Goal: Transaction & Acquisition: Purchase product/service

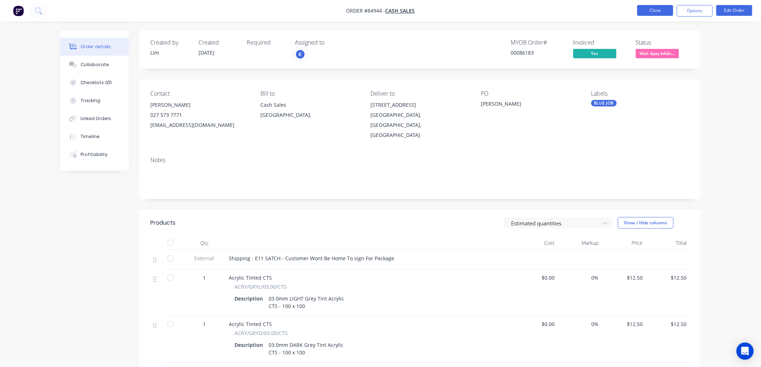
click at [660, 13] on button "Close" at bounding box center [655, 10] width 36 height 11
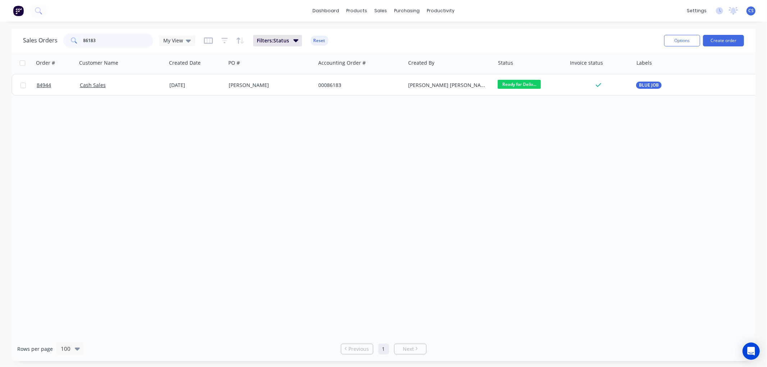
click at [121, 41] on input "86183" at bounding box center [118, 40] width 70 height 14
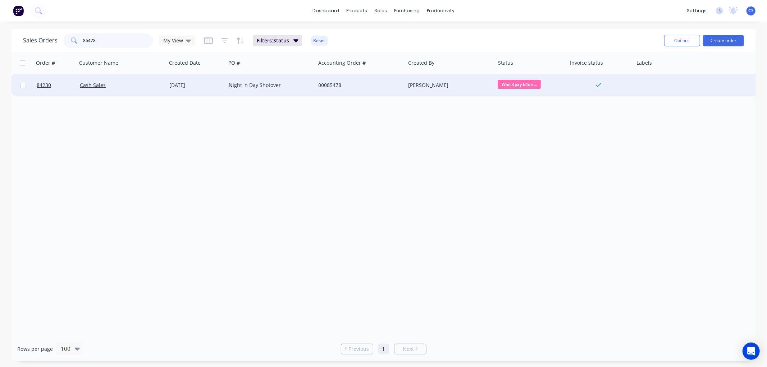
type input "85478"
click at [357, 84] on div "00085478" at bounding box center [358, 85] width 80 height 7
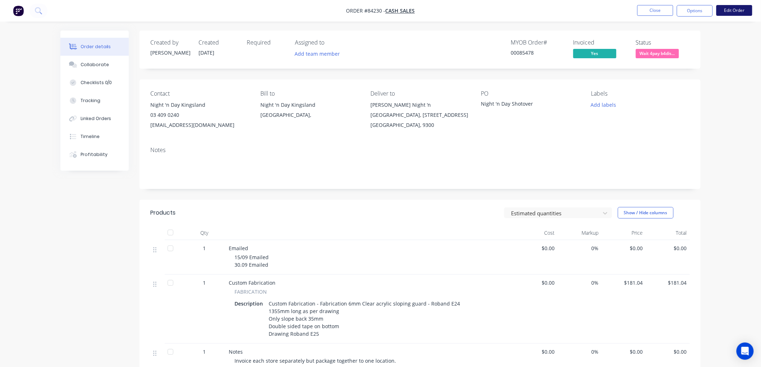
click at [748, 12] on button "Edit Order" at bounding box center [734, 10] width 36 height 11
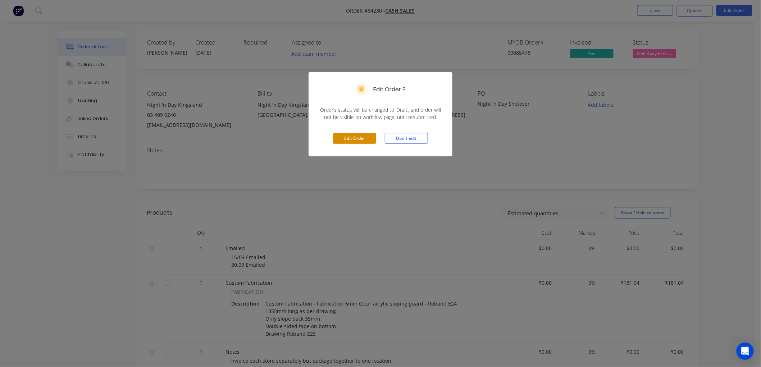
click at [359, 139] on button "Edit Order" at bounding box center [354, 138] width 43 height 11
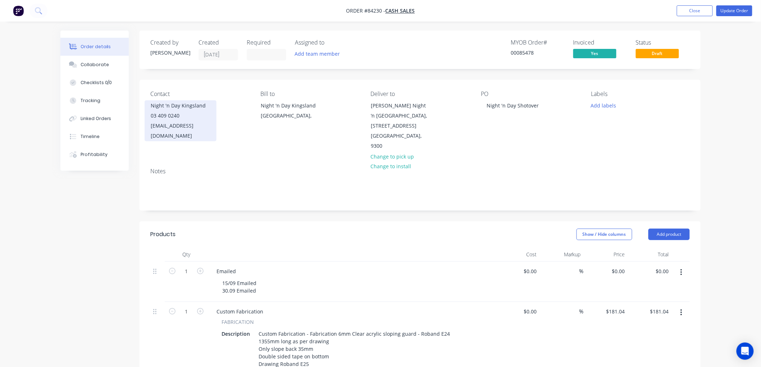
click at [190, 116] on div "03 409 0240" at bounding box center [181, 116] width 60 height 10
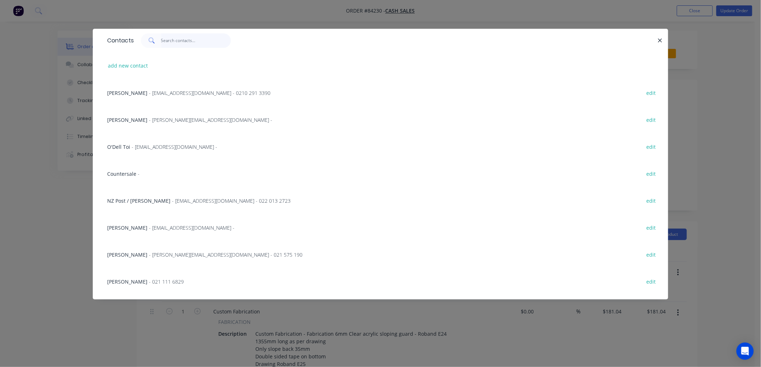
click at [188, 40] on input "text" at bounding box center [196, 40] width 70 height 14
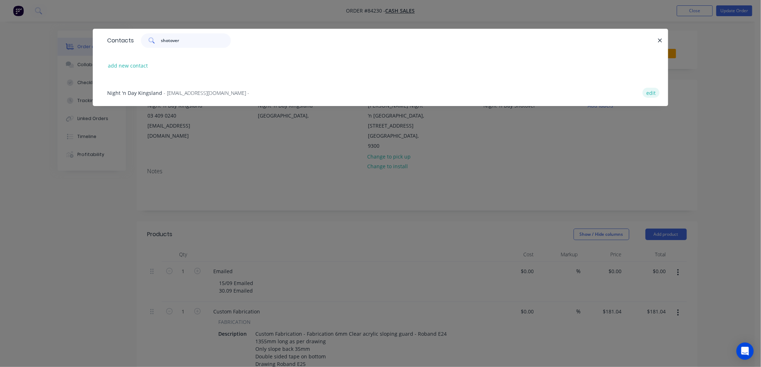
type input "shotover"
click at [654, 91] on button "edit" at bounding box center [650, 93] width 17 height 10
select select "NZ"
select select "AU"
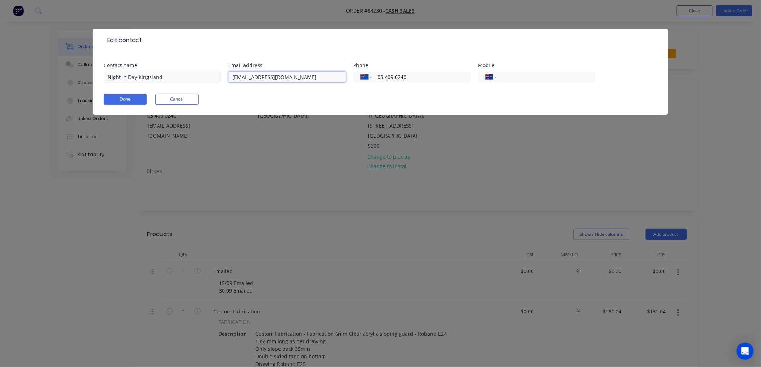
drag, startPoint x: 297, startPoint y: 76, endPoint x: 209, endPoint y: 75, distance: 88.1
click at [207, 76] on div "Contact name Night 'n Day [GEOGRAPHIC_DATA] Email address [EMAIL_ADDRESS][DOMAI…" at bounding box center [381, 77] width 554 height 28
paste input "[PERSON_NAME] <[PERSON_NAME][EMAIL_ADDRESS][DOMAIN_NAME]>"
drag, startPoint x: 271, startPoint y: 77, endPoint x: 220, endPoint y: 79, distance: 51.5
click at [220, 79] on div "Contact name Night 'n Day [GEOGRAPHIC_DATA] Email address [GEOGRAPHIC_DATA][PER…" at bounding box center [381, 77] width 554 height 28
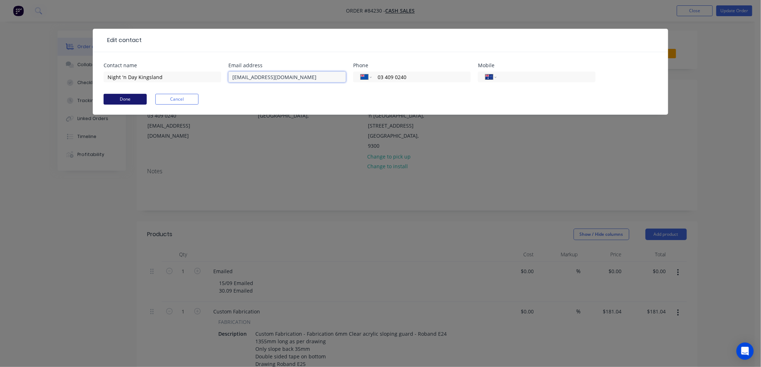
type input "[EMAIL_ADDRESS][DOMAIN_NAME]"
click at [127, 97] on button "Done" at bounding box center [125, 99] width 43 height 11
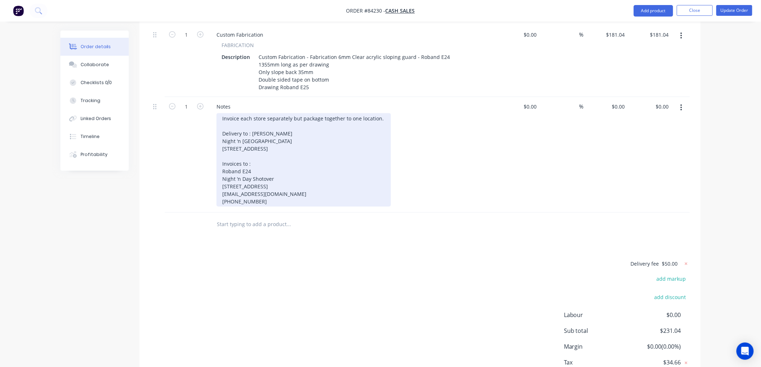
scroll to position [279, 0]
drag, startPoint x: 271, startPoint y: 141, endPoint x: 303, endPoint y: 200, distance: 66.9
click at [303, 200] on div "Invoice each store separately but package together to one location. Delivery to…" at bounding box center [303, 157] width 174 height 93
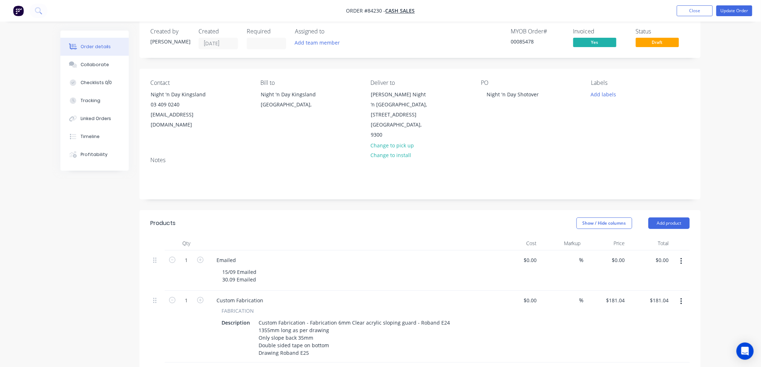
scroll to position [0, 0]
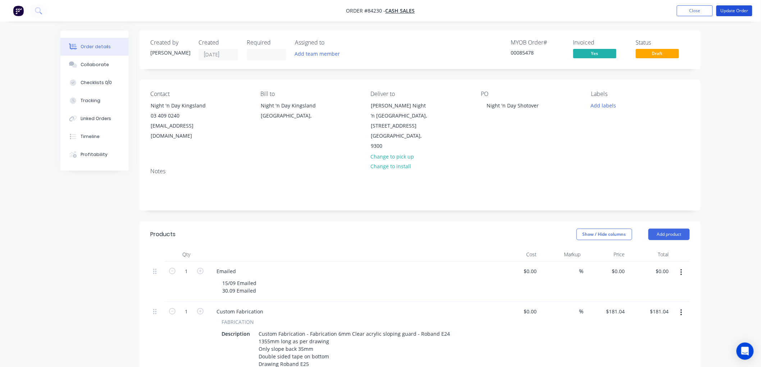
drag, startPoint x: 736, startPoint y: 12, endPoint x: 657, endPoint y: 23, distance: 79.9
click at [736, 12] on button "Update Order" at bounding box center [734, 10] width 36 height 11
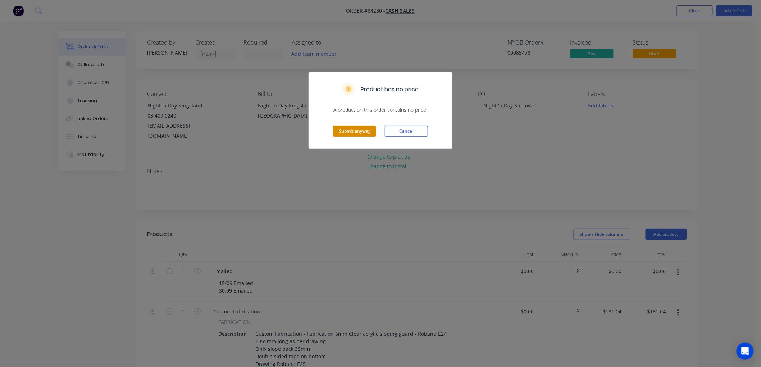
click at [359, 131] on button "Submit anyway" at bounding box center [354, 131] width 43 height 11
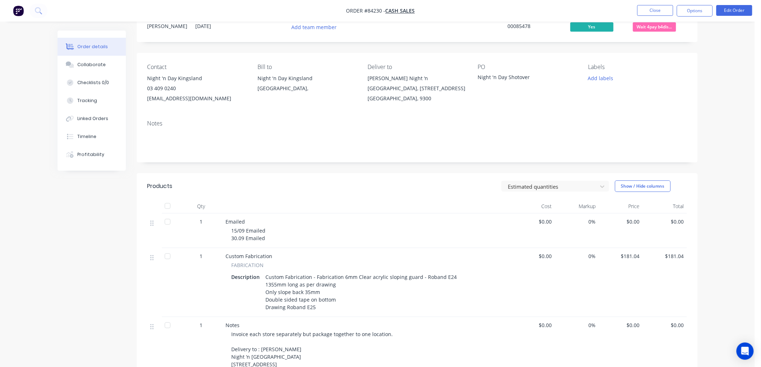
scroll to position [26, 0]
click at [660, 5] on button "Close" at bounding box center [655, 10] width 36 height 11
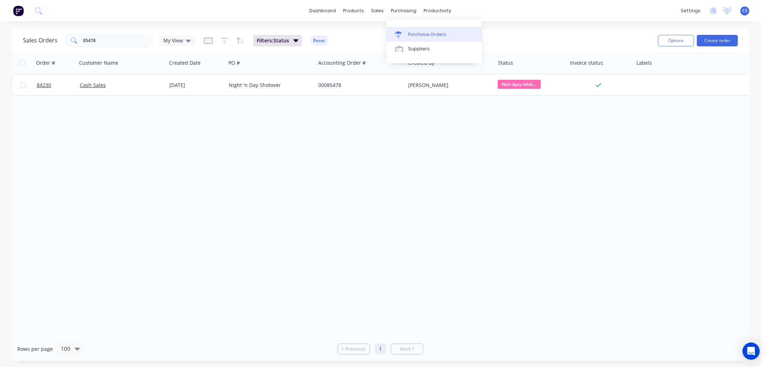
click at [410, 32] on div "Purchase Orders" at bounding box center [427, 34] width 38 height 6
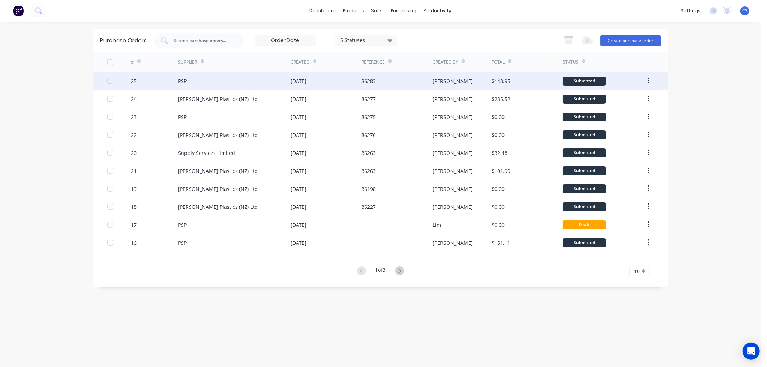
click at [162, 78] on div "25" at bounding box center [154, 81] width 47 height 18
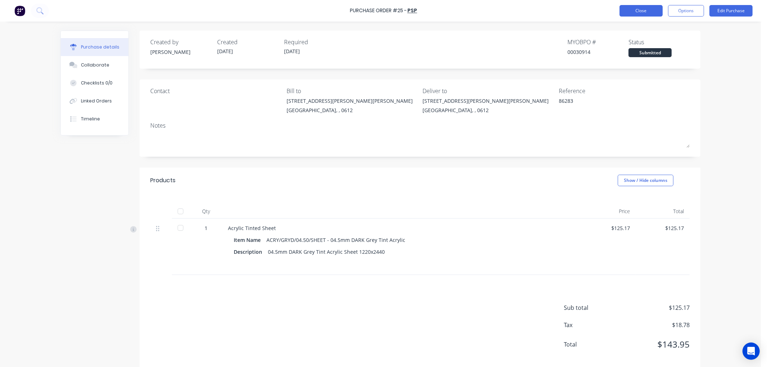
click at [635, 11] on button "Close" at bounding box center [640, 11] width 43 height 12
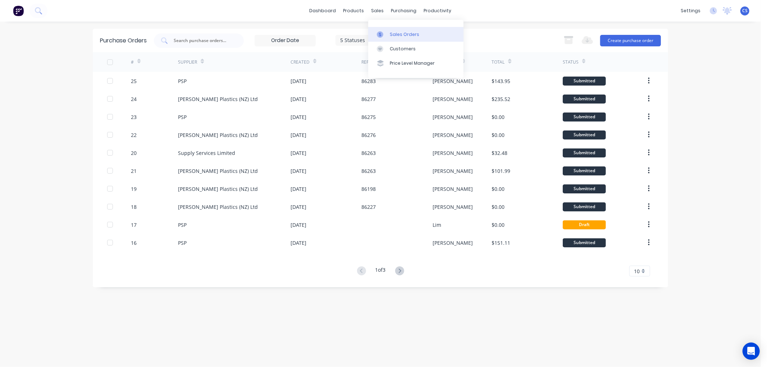
click at [384, 29] on link "Sales Orders" at bounding box center [415, 34] width 95 height 14
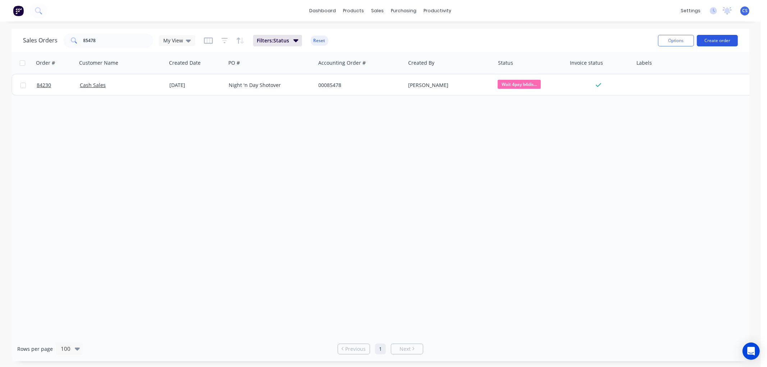
click at [707, 42] on button "Create order" at bounding box center [717, 41] width 41 height 12
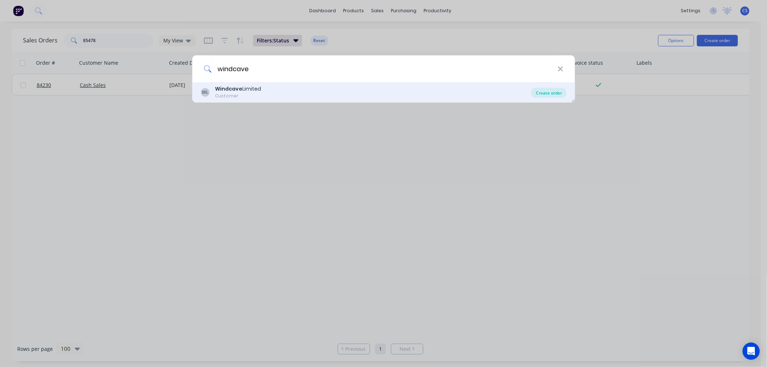
type input "windcave"
click at [551, 93] on div "Create order" at bounding box center [548, 93] width 35 height 10
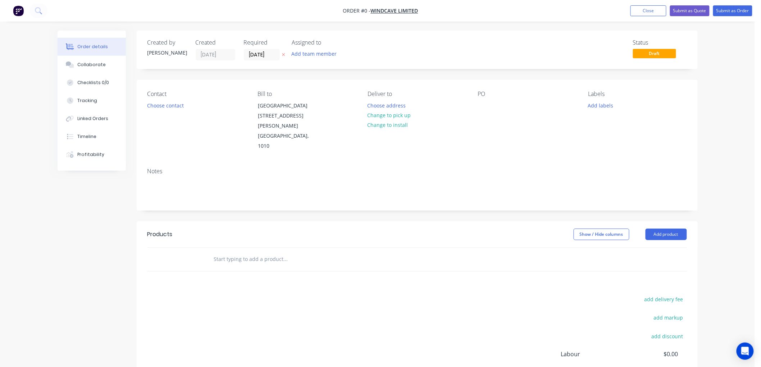
click at [283, 53] on icon "button" at bounding box center [283, 54] width 3 height 4
click at [229, 252] on input "text" at bounding box center [286, 259] width 144 height 14
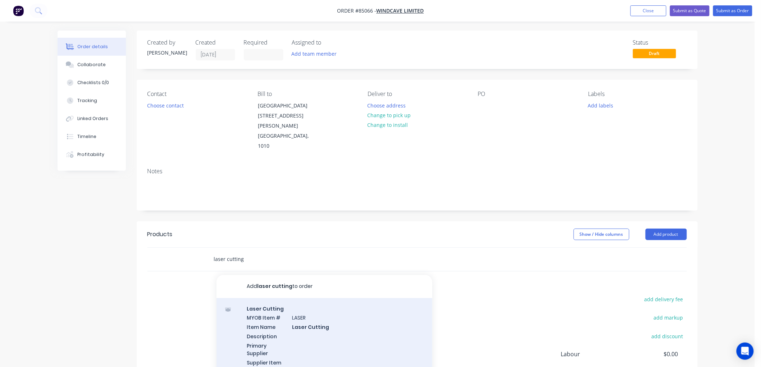
type input "laser cutting"
click at [346, 315] on div "Laser Cutting MYOB Item # LASER Item Name Laser Cutting Description Primary Sup…" at bounding box center [324, 348] width 216 height 101
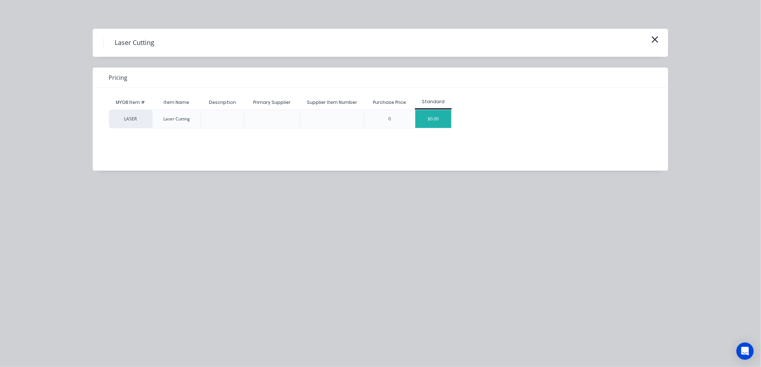
click at [432, 117] on div "$0.00" at bounding box center [433, 119] width 36 height 18
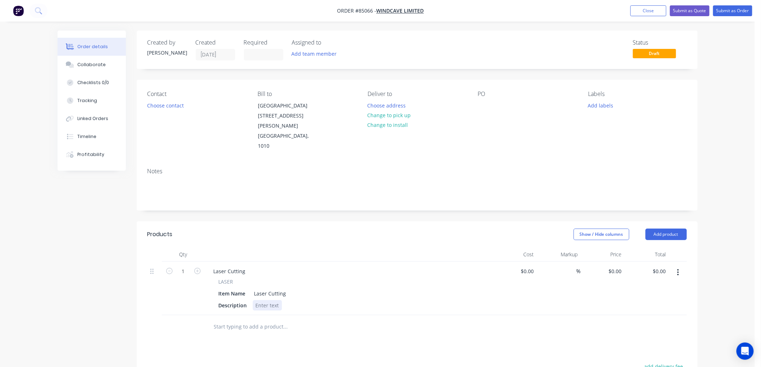
click at [275, 300] on div at bounding box center [267, 305] width 29 height 10
paste div
click at [285, 340] on div "Products Show / Hide columns Add product Qty Cost Markup Price Total 1 Laser Cu…" at bounding box center [417, 366] width 561 height 290
drag, startPoint x: 618, startPoint y: 249, endPoint x: 626, endPoint y: 249, distance: 7.5
click at [618, 266] on input "0" at bounding box center [616, 271] width 17 height 10
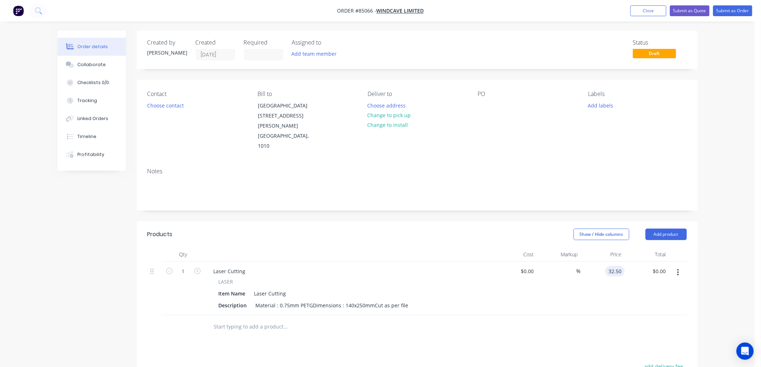
type input "$32.50"
click at [392, 103] on button "Choose address" at bounding box center [386, 105] width 46 height 10
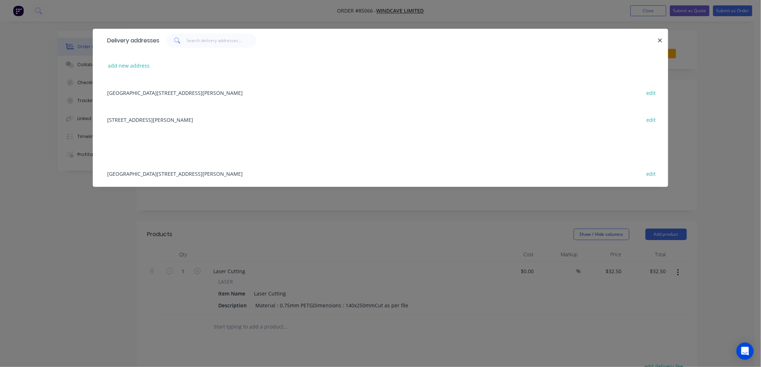
click at [165, 120] on div "[STREET_ADDRESS][PERSON_NAME] edit" at bounding box center [381, 119] width 554 height 27
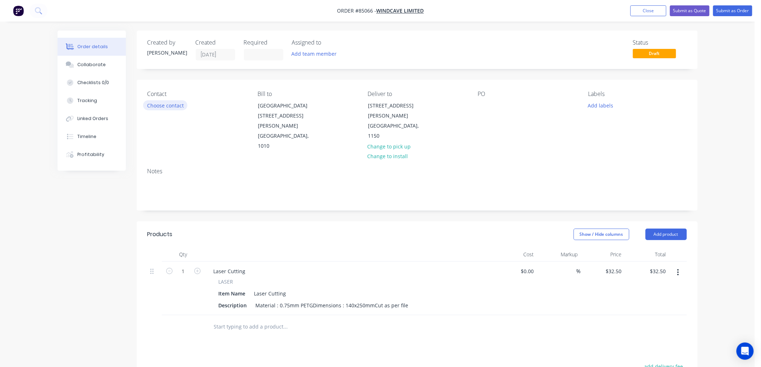
click at [174, 106] on button "Choose contact" at bounding box center [165, 105] width 44 height 10
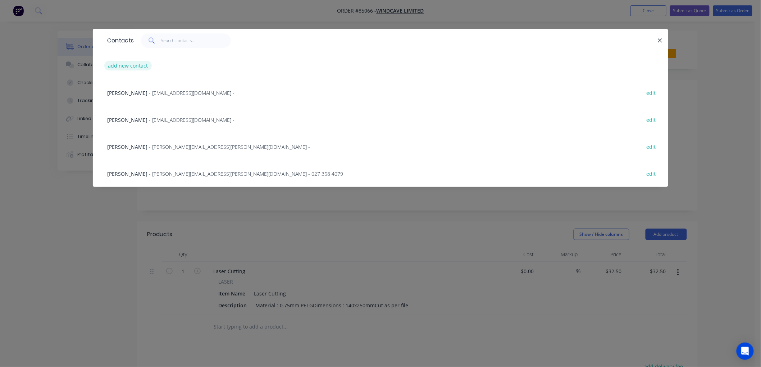
click at [133, 67] on button "add new contact" at bounding box center [127, 66] width 47 height 10
select select "NZ"
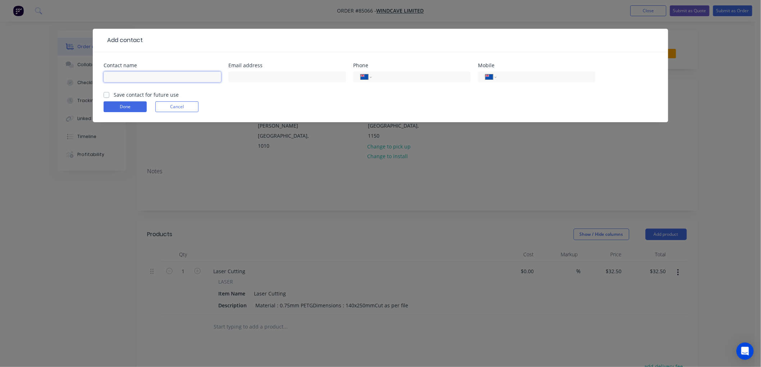
click at [145, 76] on input "text" at bounding box center [163, 77] width 118 height 11
type input "[PERSON_NAME]"
click at [245, 80] on input "text" at bounding box center [287, 77] width 118 height 11
type input "[EMAIL_ADDRESS][DOMAIN_NAME]"
click at [114, 95] on label "Save contact for future use" at bounding box center [146, 95] width 65 height 8
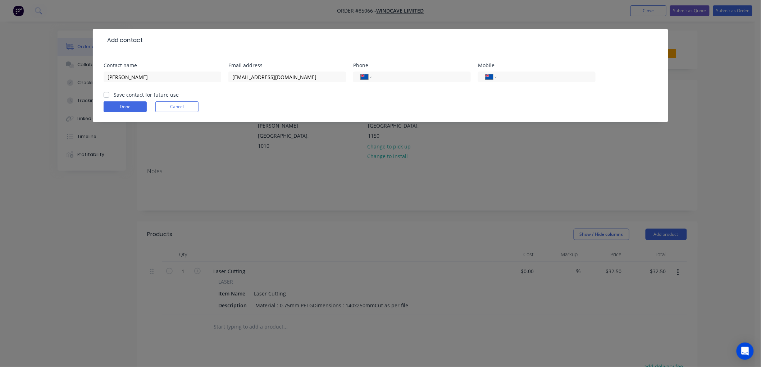
click at [107, 95] on input "Save contact for future use" at bounding box center [107, 94] width 6 height 7
checkbox input "true"
click at [118, 106] on button "Done" at bounding box center [125, 106] width 43 height 11
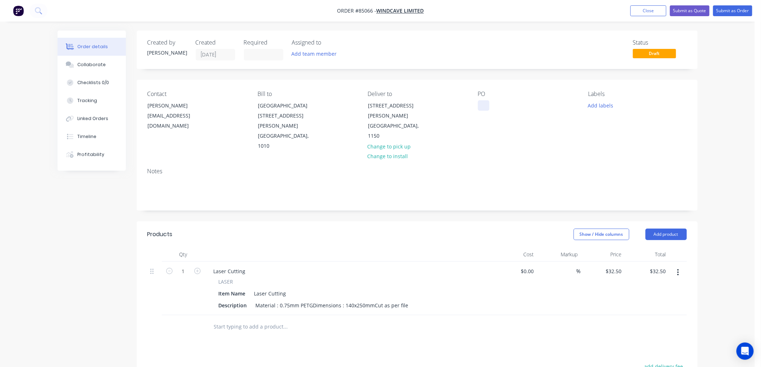
click at [484, 106] on div at bounding box center [484, 105] width 12 height 10
click at [478, 107] on div at bounding box center [484, 105] width 12 height 10
paste div
click at [599, 102] on button "Add labels" at bounding box center [600, 105] width 33 height 10
click at [607, 167] on div at bounding box center [601, 169] width 14 height 14
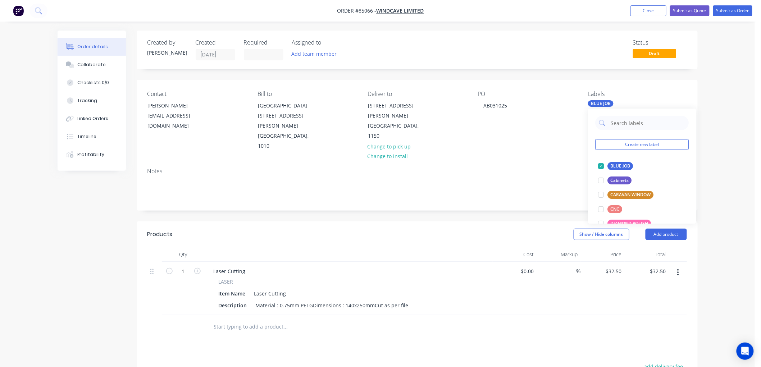
click at [541, 162] on div "Notes" at bounding box center [417, 186] width 561 height 48
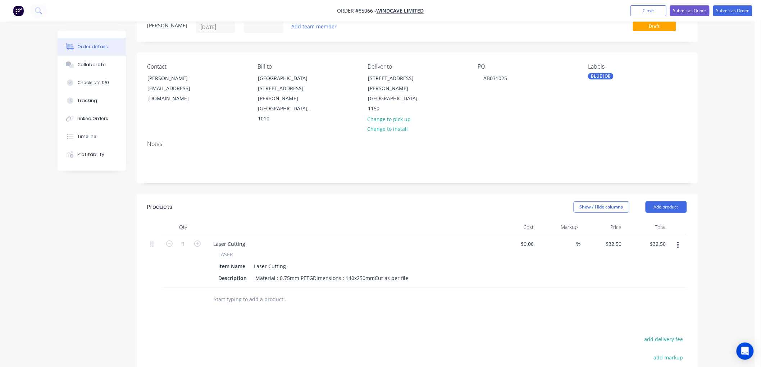
scroll to position [40, 0]
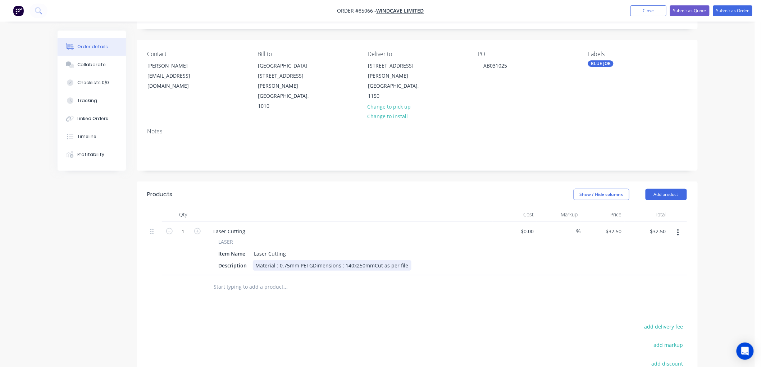
click at [404, 260] on div "Material : 0.75mm PETGDimensions : 140x250mmCut as per file" at bounding box center [332, 265] width 159 height 10
drag, startPoint x: 372, startPoint y: 244, endPoint x: 393, endPoint y: 241, distance: 21.5
click at [372, 260] on div "Material : 0.75mm PETGDimensions : 140x250mmCut as per file" at bounding box center [332, 265] width 159 height 10
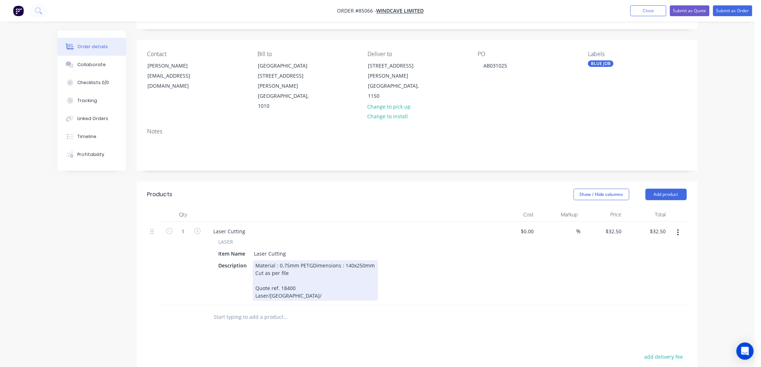
click at [296, 274] on div "Material : 0.75mm PETGDimensions : 140x250mm Cut as per file Quote ref. 18400 L…" at bounding box center [315, 280] width 125 height 41
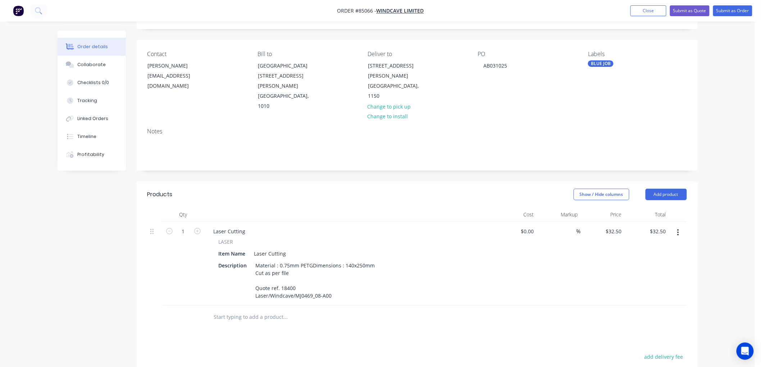
click at [724, 67] on div "Order details Collaborate Checklists 0/0 Tracking Linked Orders Timeline Profit…" at bounding box center [377, 236] width 755 height 552
click at [741, 9] on button "Submit as Order" at bounding box center [732, 10] width 39 height 11
